Goal: Complete application form

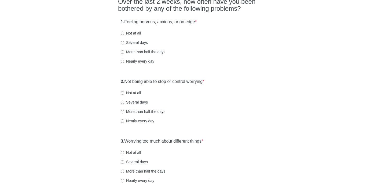
scroll to position [60, 0]
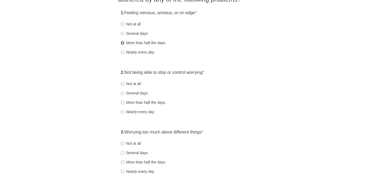
click at [121, 43] on input "More than half the days" at bounding box center [122, 42] width 3 height 3
radio input "true"
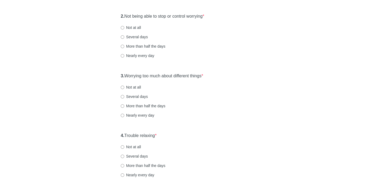
scroll to position [121, 0]
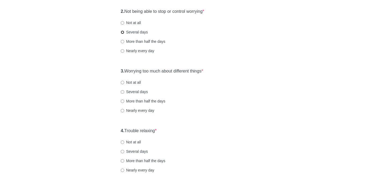
click at [123, 31] on input "Several days" at bounding box center [122, 32] width 3 height 3
radio input "true"
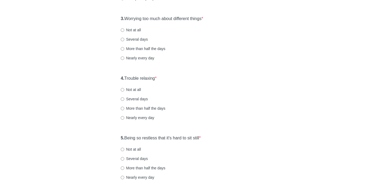
scroll to position [175, 0]
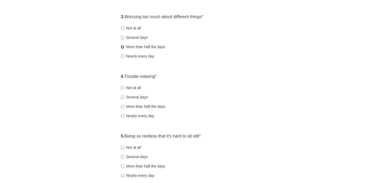
click at [123, 47] on input "More than half the days" at bounding box center [122, 46] width 3 height 3
radio input "true"
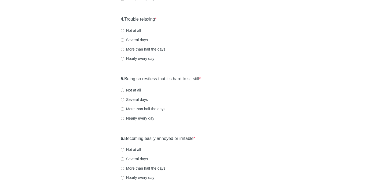
scroll to position [236, 0]
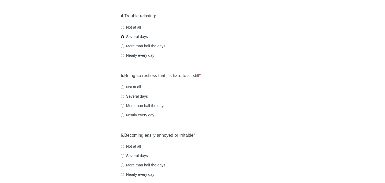
click at [122, 37] on input "Several days" at bounding box center [122, 36] width 3 height 3
radio input "true"
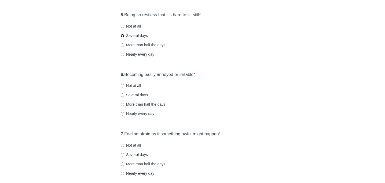
click at [122, 35] on input "Several days" at bounding box center [122, 35] width 3 height 3
radio input "true"
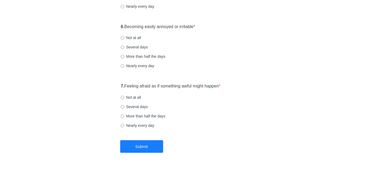
scroll to position [346, 0]
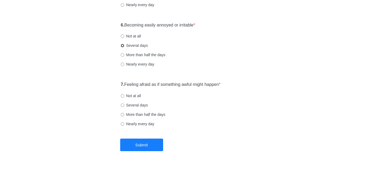
click at [122, 46] on input "Several days" at bounding box center [122, 45] width 3 height 3
radio input "true"
click at [124, 94] on input "Not at all" at bounding box center [122, 95] width 3 height 3
radio input "true"
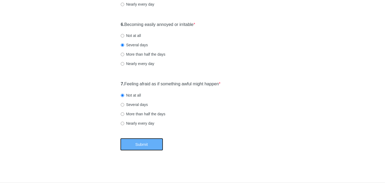
click at [139, 142] on button "Submit" at bounding box center [141, 144] width 43 height 13
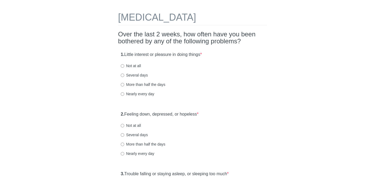
scroll to position [19, 0]
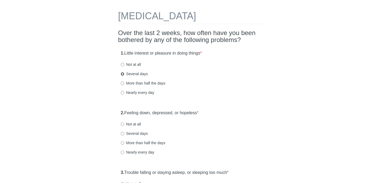
click at [123, 75] on input "Several days" at bounding box center [122, 73] width 3 height 3
radio input "true"
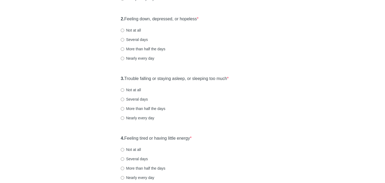
scroll to position [113, 0]
click at [124, 40] on input "Several days" at bounding box center [122, 39] width 3 height 3
radio input "true"
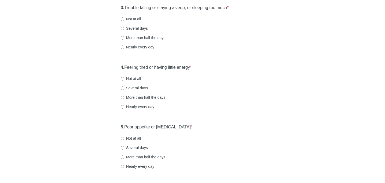
scroll to position [183, 0]
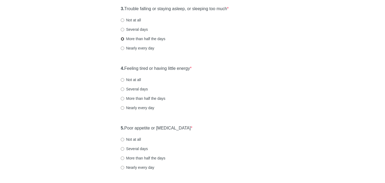
click at [123, 40] on input "More than half the days" at bounding box center [122, 38] width 3 height 3
radio input "true"
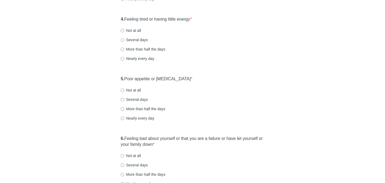
scroll to position [236, 0]
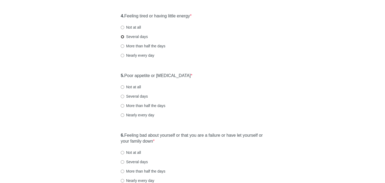
click at [123, 36] on input "Several days" at bounding box center [122, 36] width 3 height 3
radio input "true"
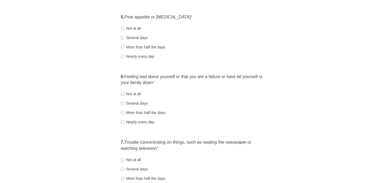
scroll to position [299, 0]
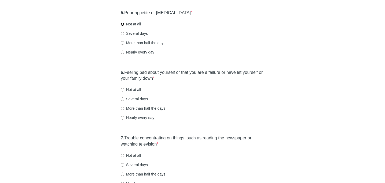
click at [122, 24] on input "Not at all" at bounding box center [122, 24] width 3 height 3
radio input "true"
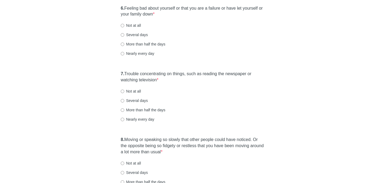
scroll to position [366, 0]
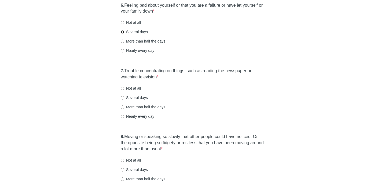
click at [124, 31] on input "Several days" at bounding box center [122, 31] width 3 height 3
radio input "true"
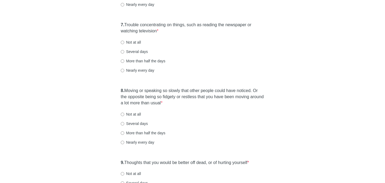
scroll to position [422, 0]
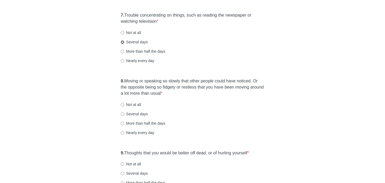
click at [123, 43] on input "Several days" at bounding box center [122, 41] width 3 height 3
radio input "true"
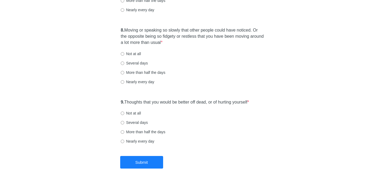
scroll to position [475, 0]
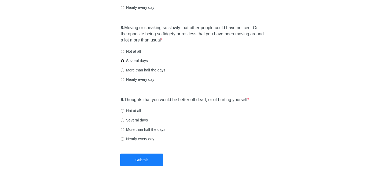
click at [123, 62] on input "Several days" at bounding box center [122, 60] width 3 height 3
radio input "true"
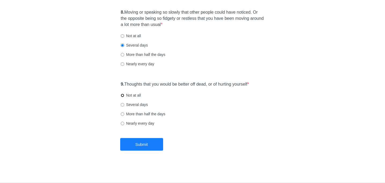
click at [122, 95] on input "Not at all" at bounding box center [122, 95] width 3 height 3
radio input "true"
click at [137, 142] on button "Submit" at bounding box center [141, 144] width 43 height 13
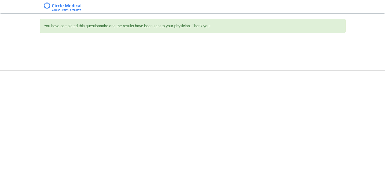
scroll to position [0, 0]
